Goal: Task Accomplishment & Management: Use online tool/utility

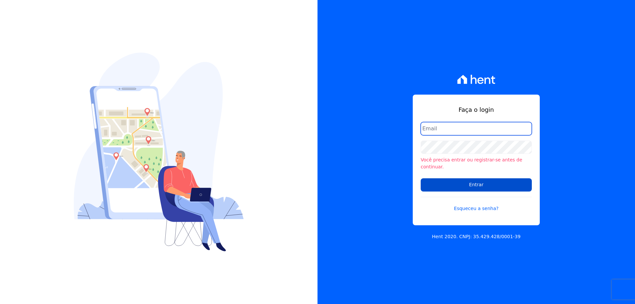
type input "financeiro@vlbarros.com.br"
click at [476, 180] on input "Entrar" at bounding box center [476, 184] width 111 height 13
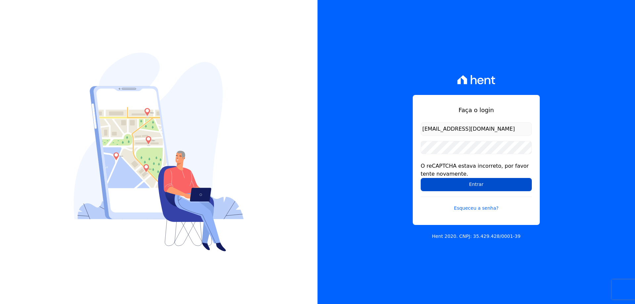
click at [477, 184] on input "Entrar" at bounding box center [476, 184] width 111 height 13
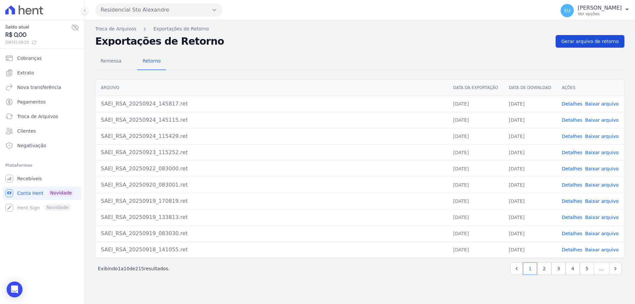
click at [589, 41] on span "Gerar arquivo de retorno" at bounding box center [590, 41] width 58 height 7
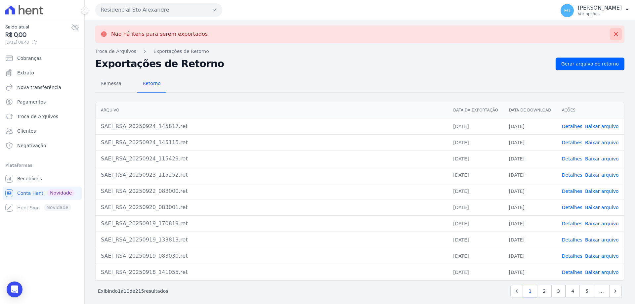
click at [614, 34] on icon at bounding box center [616, 34] width 4 height 4
